Goal: Information Seeking & Learning: Learn about a topic

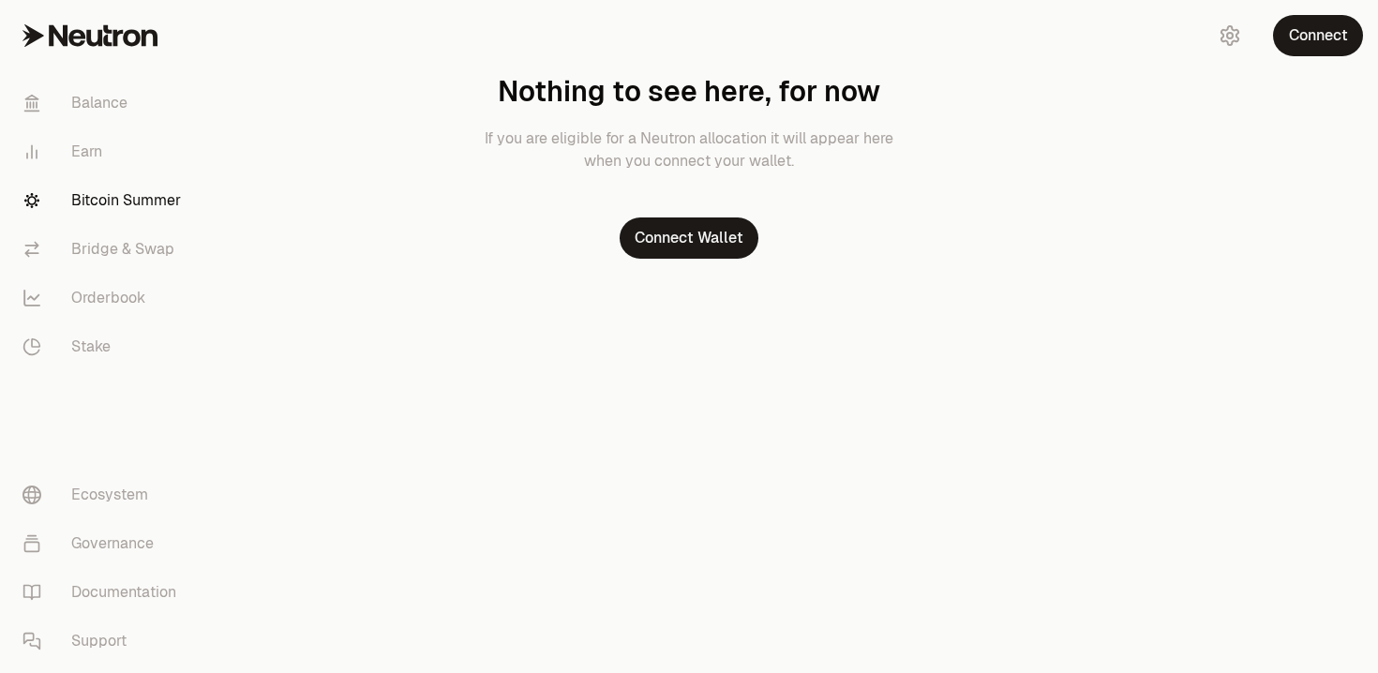
click at [141, 204] on link "Bitcoin Summer" at bounding box center [104, 200] width 195 height 49
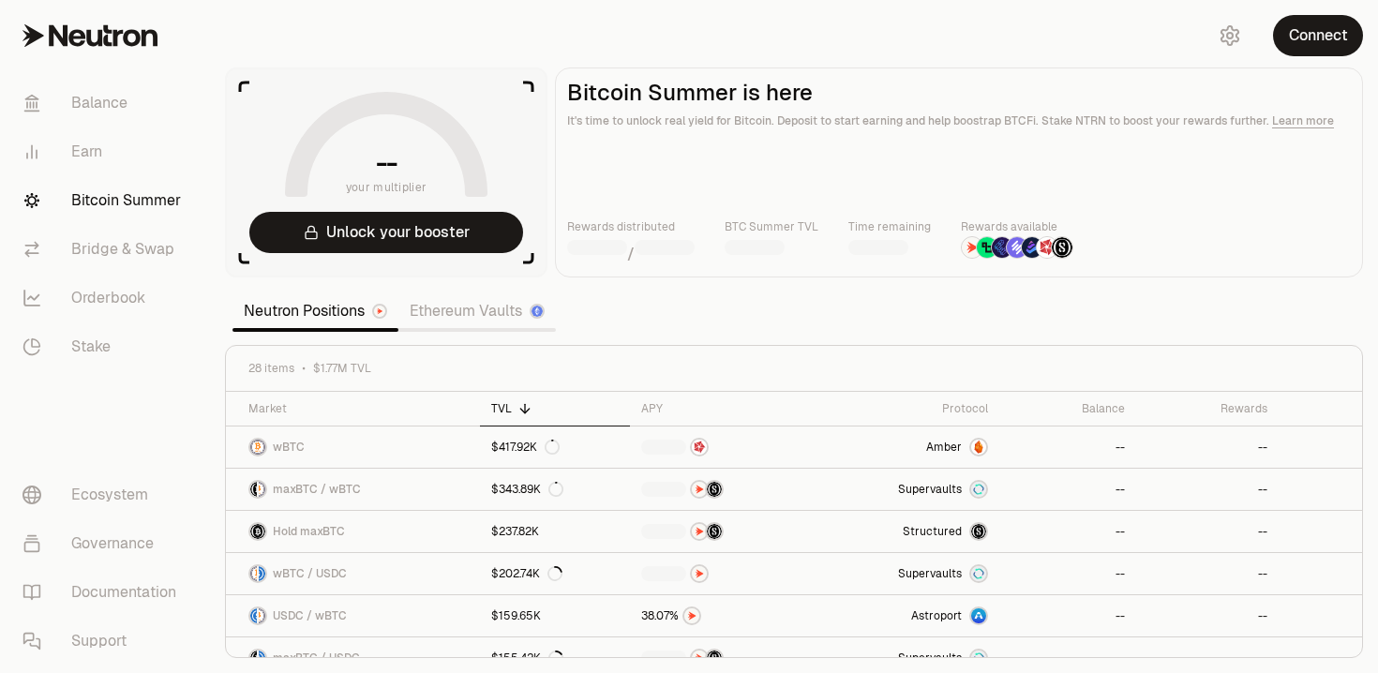
click at [1366, 275] on section "-- your multiplier Unlock your booster Bitcoin Summer is here It's time to unlo…" at bounding box center [794, 336] width 1168 height 673
click at [546, 463] on link "$417.92K" at bounding box center [555, 447] width 150 height 41
